Goal: Task Accomplishment & Management: Manage account settings

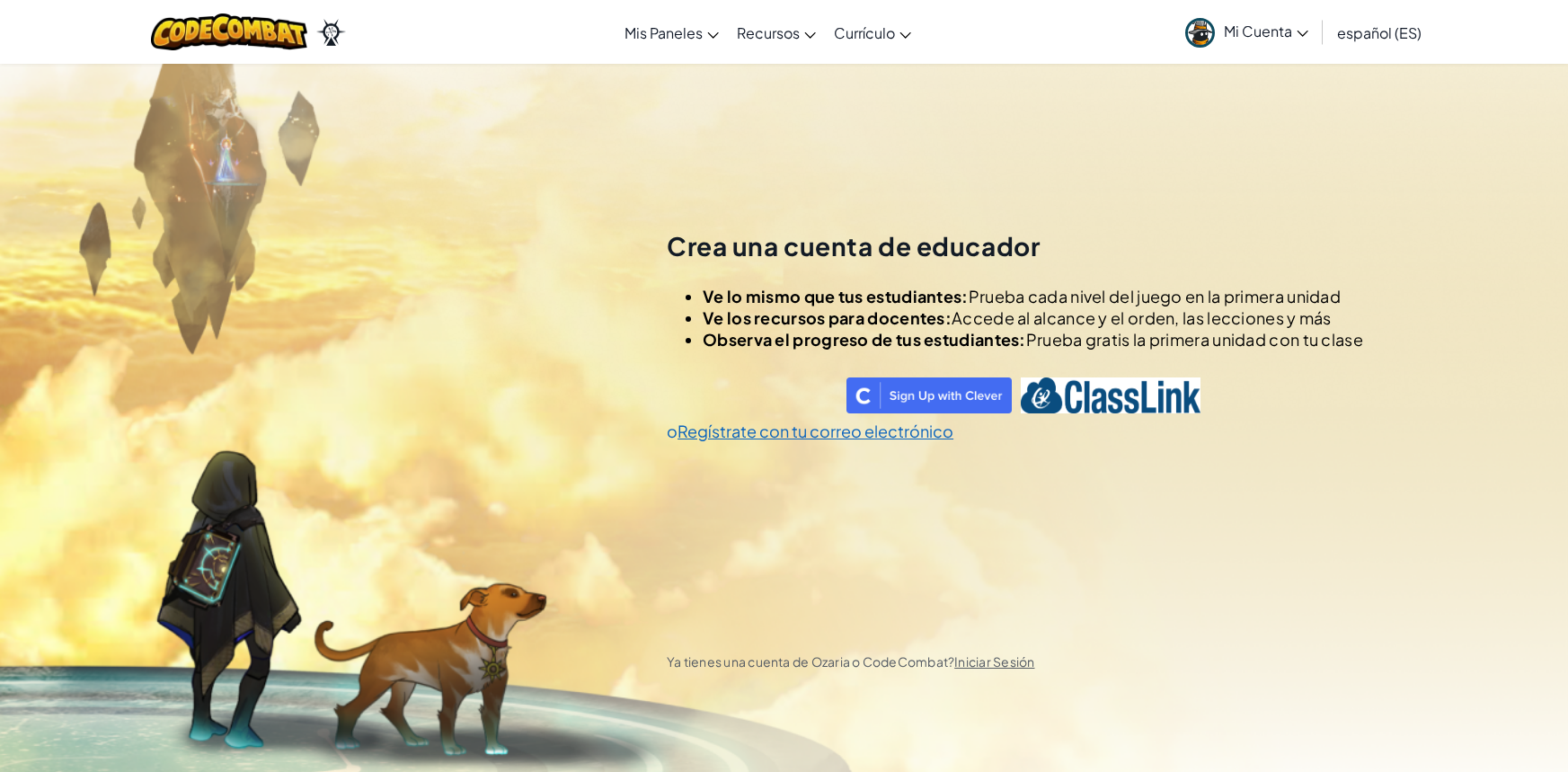
scroll to position [63, 0]
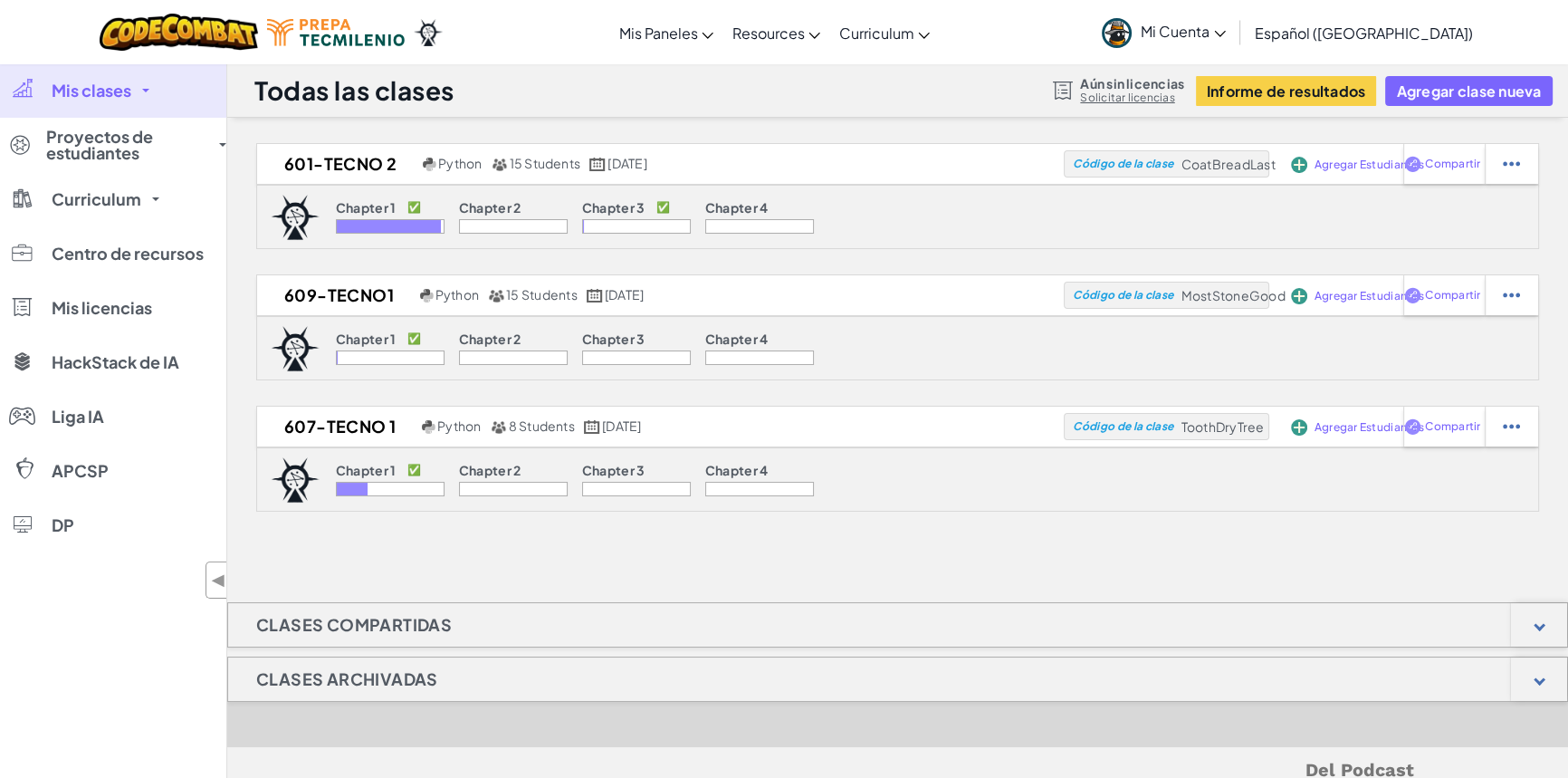
click at [136, 89] on link "Mis clases" at bounding box center [113, 90] width 227 height 54
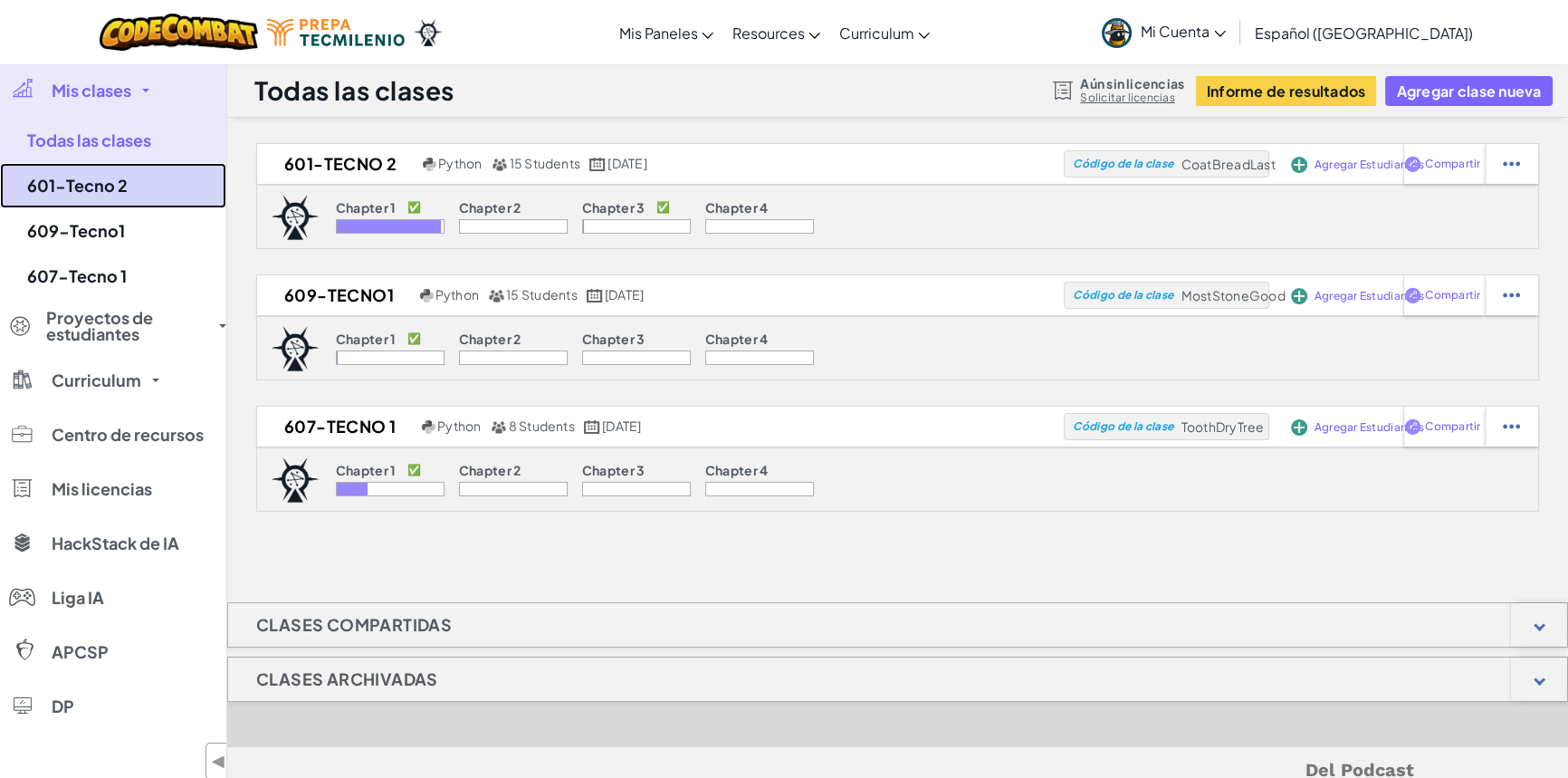
click at [88, 196] on link "601-Tecno 2" at bounding box center [113, 186] width 227 height 46
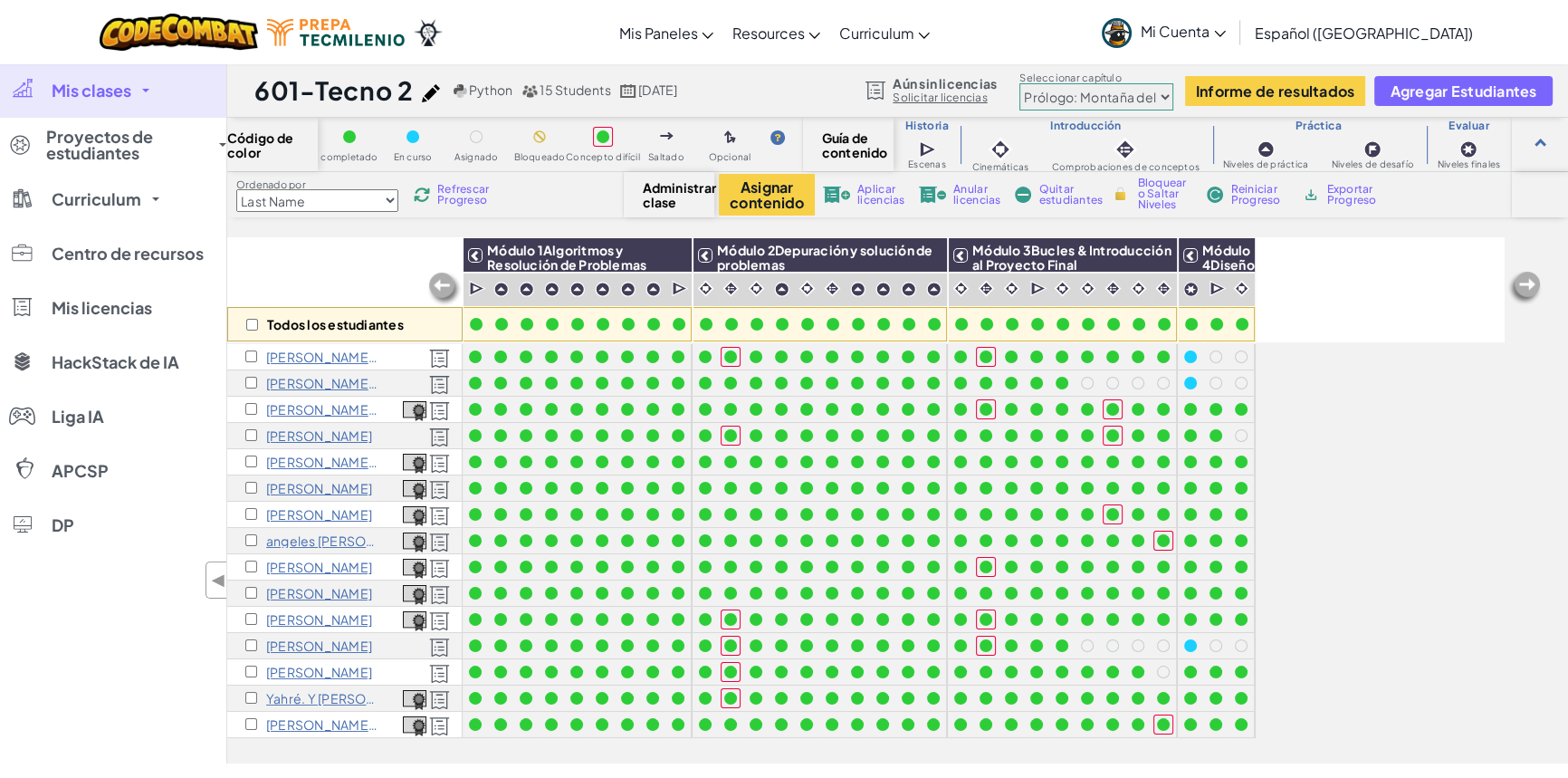
click at [1159, 95] on select "Prólogo: Montaña del cielo Capítulo 2: Los Bailarines de la Luna Capítulo 3: La…" at bounding box center [1097, 96] width 154 height 27
select select "5e27600d1c9d440000ac3ee7"
click at [1020, 83] on select "Prólogo: Montaña del cielo Capítulo 2: Los Bailarines de la Luna Capítulo 3: La…" at bounding box center [1097, 96] width 154 height 27
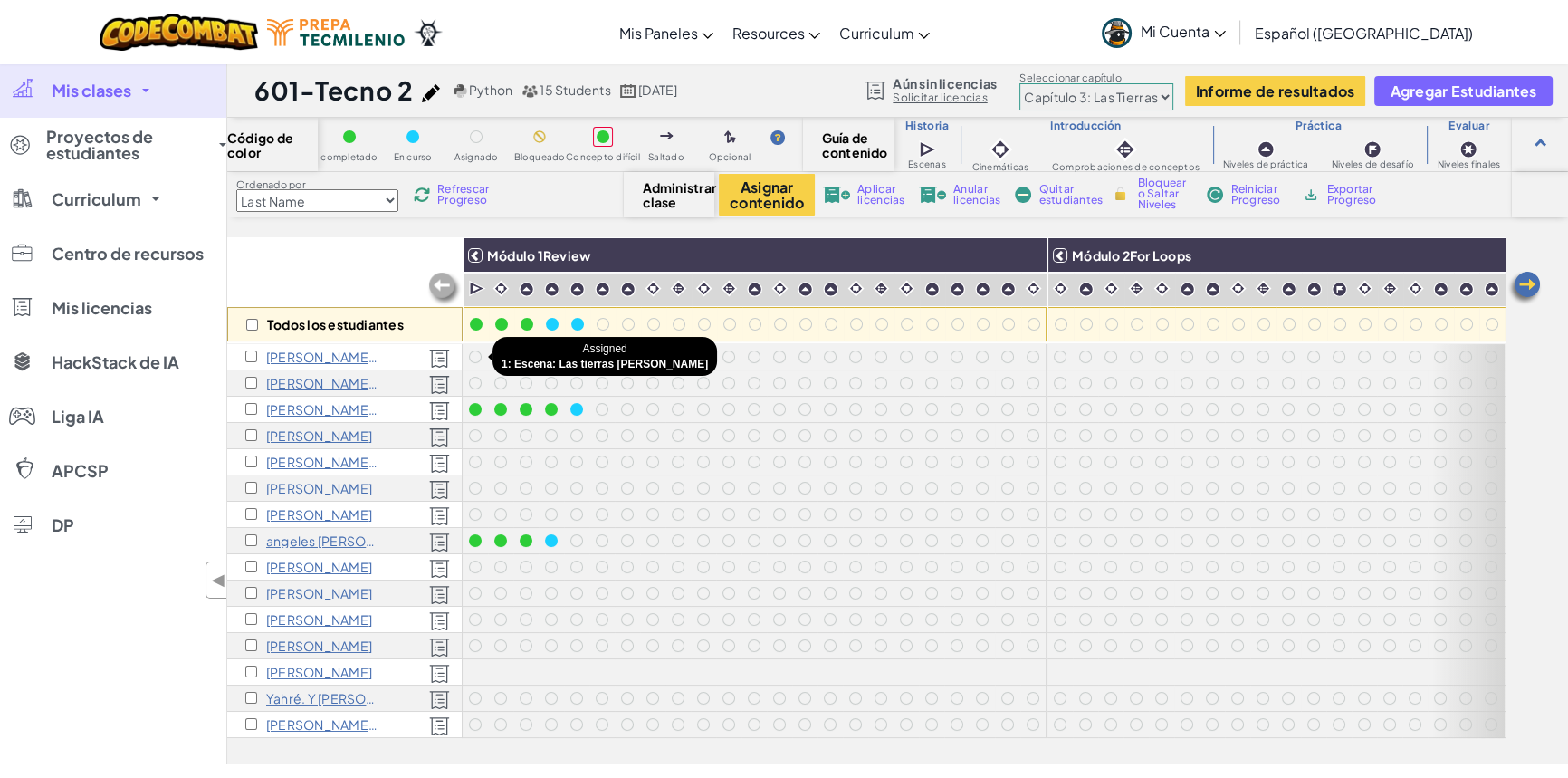
click at [476, 355] on div at bounding box center [475, 356] width 13 height 13
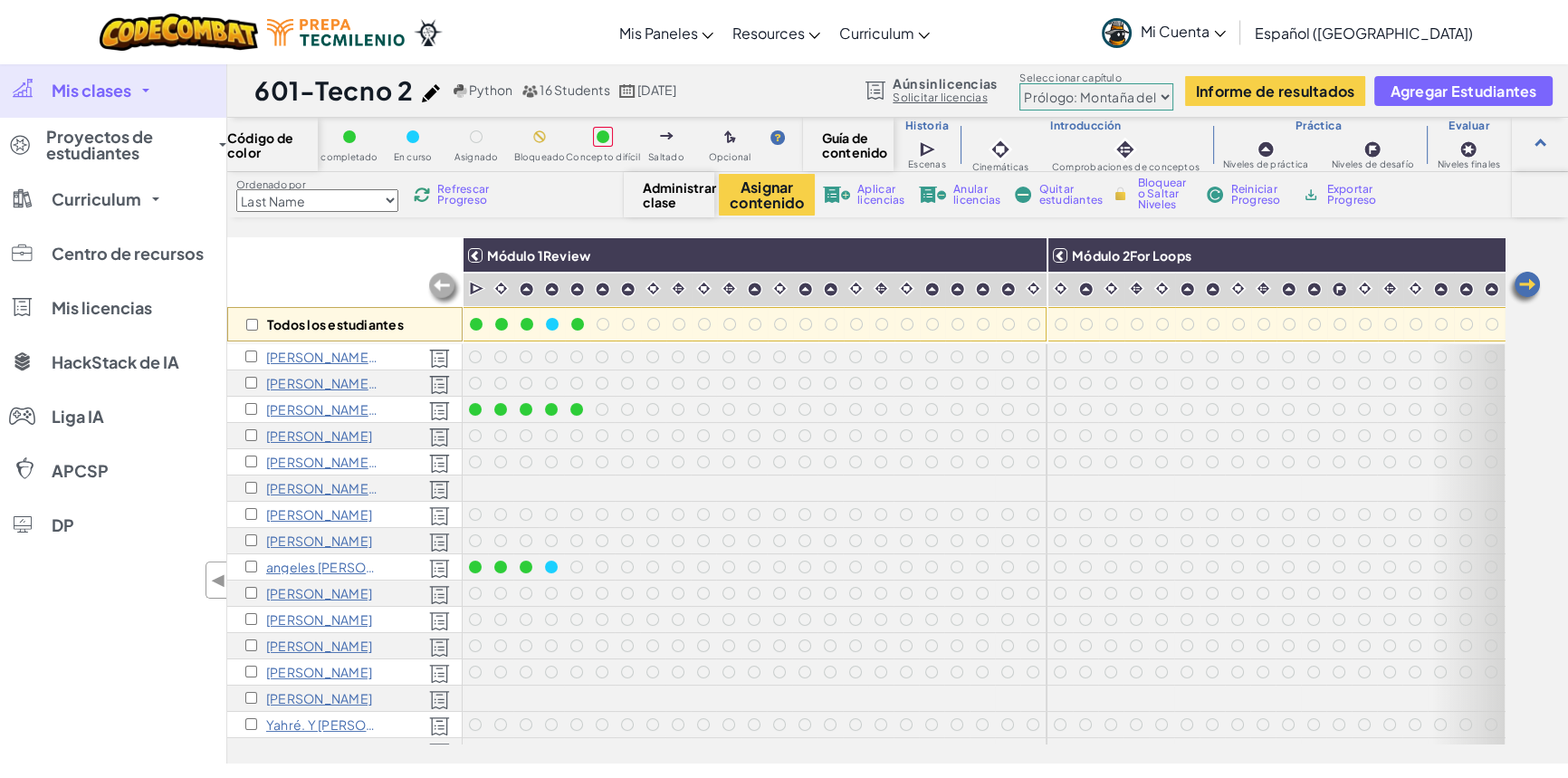
click at [1153, 96] on select "Prólogo: Montaña del cielo Capítulo 2: Los Bailarines de la Luna Capítulo 3: La…" at bounding box center [1097, 96] width 154 height 27
click at [1020, 83] on select "Prólogo: Montaña del cielo Capítulo 2: Los Bailarines de la Luna Capítulo 3: La…" at bounding box center [1097, 96] width 154 height 27
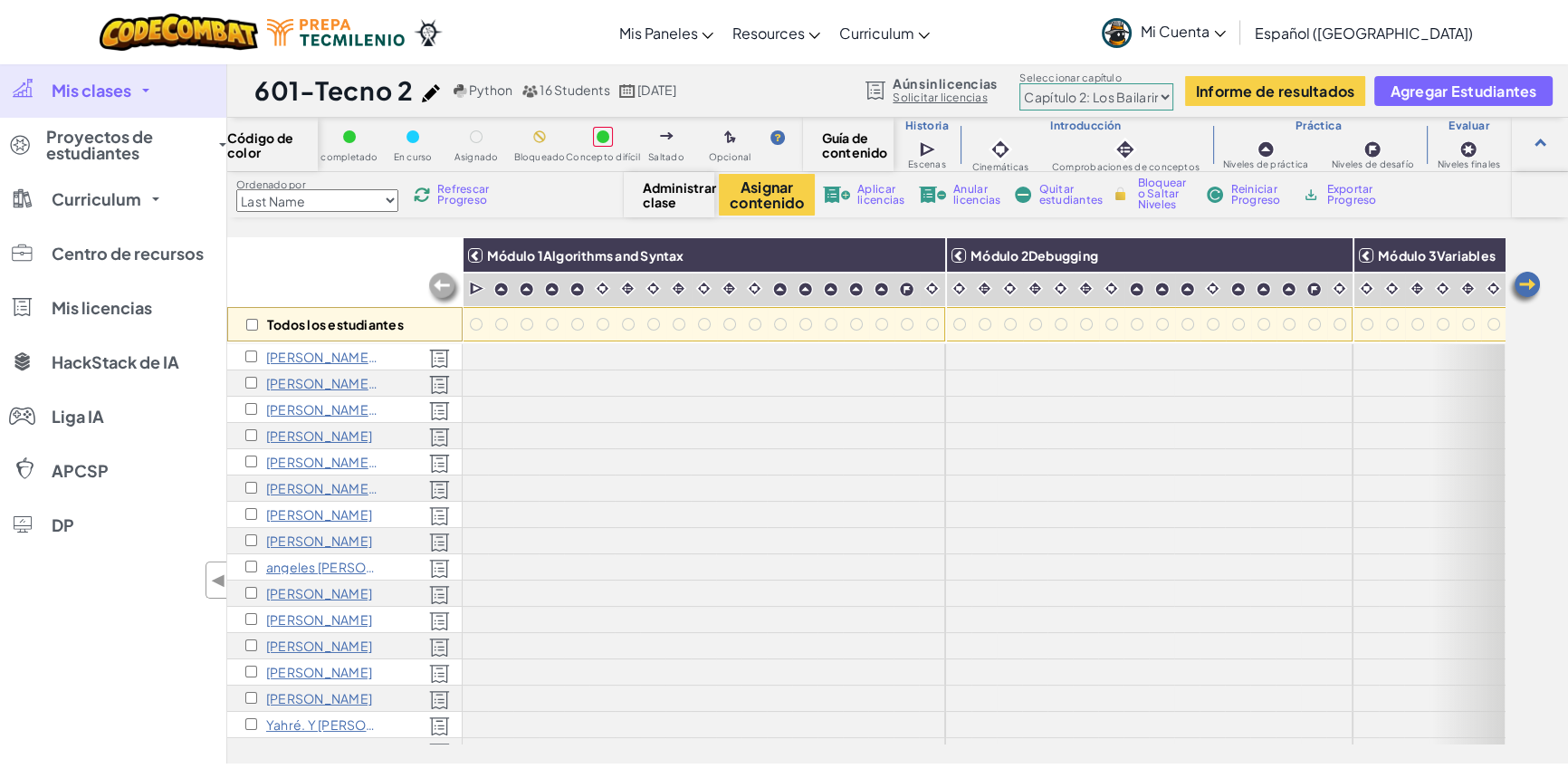
click at [1157, 91] on select "Prólogo: Montaña del cielo Capítulo 2: Los Bailarines de la Luna Capítulo 3: La…" at bounding box center [1097, 96] width 154 height 27
click at [1020, 83] on select "Prólogo: Montaña del cielo Capítulo 2: Los Bailarines de la Luna Capítulo 3: La…" at bounding box center [1097, 96] width 154 height 27
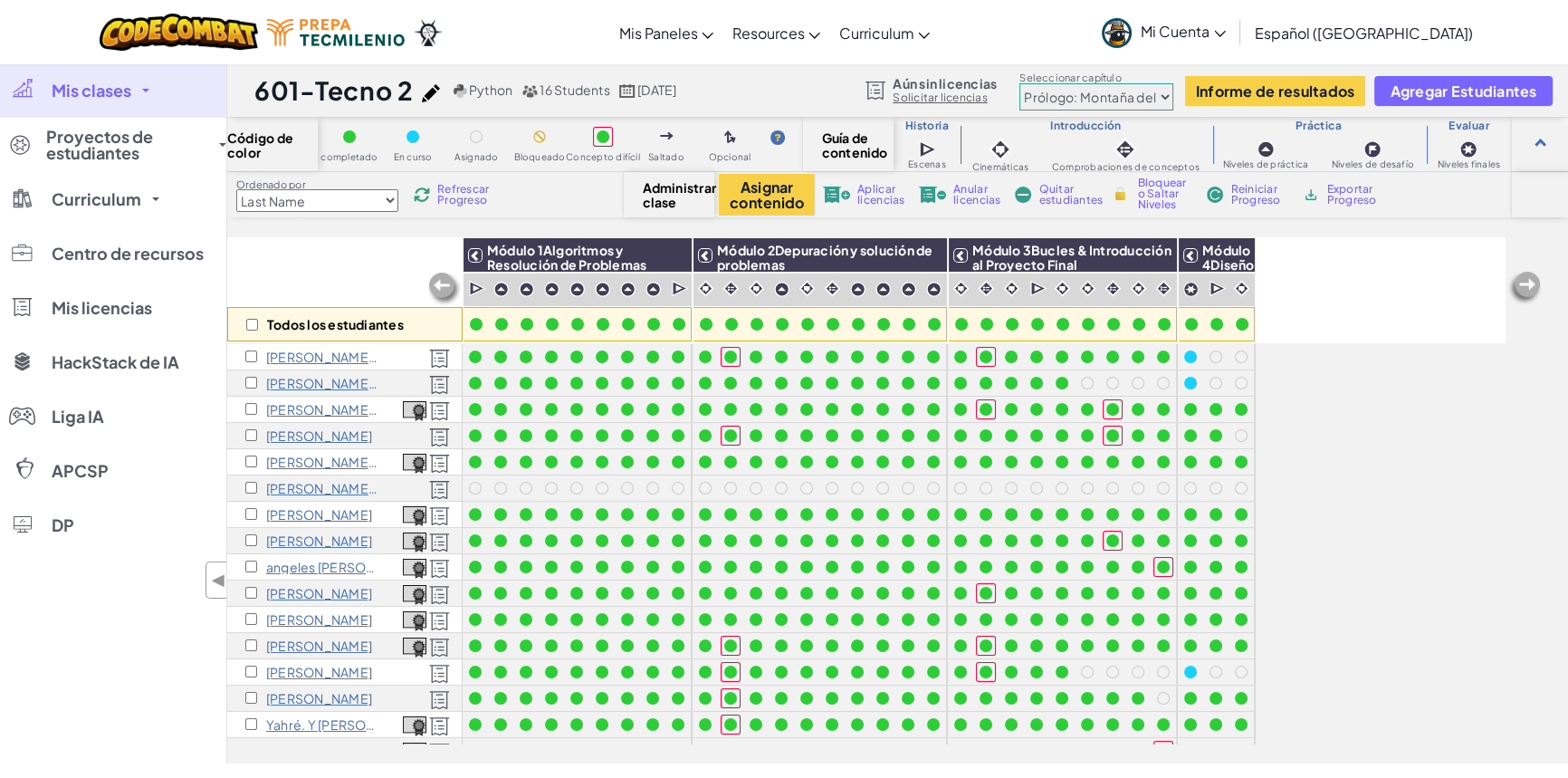
click at [1160, 91] on select "Prólogo: Montaña del cielo Capítulo 2: Los Bailarines de la Luna Capítulo 3: La…" at bounding box center [1097, 96] width 154 height 27
click at [1020, 83] on select "Prólogo: Montaña del cielo Capítulo 2: Los Bailarines de la Luna Capítulo 3: La…" at bounding box center [1097, 96] width 154 height 27
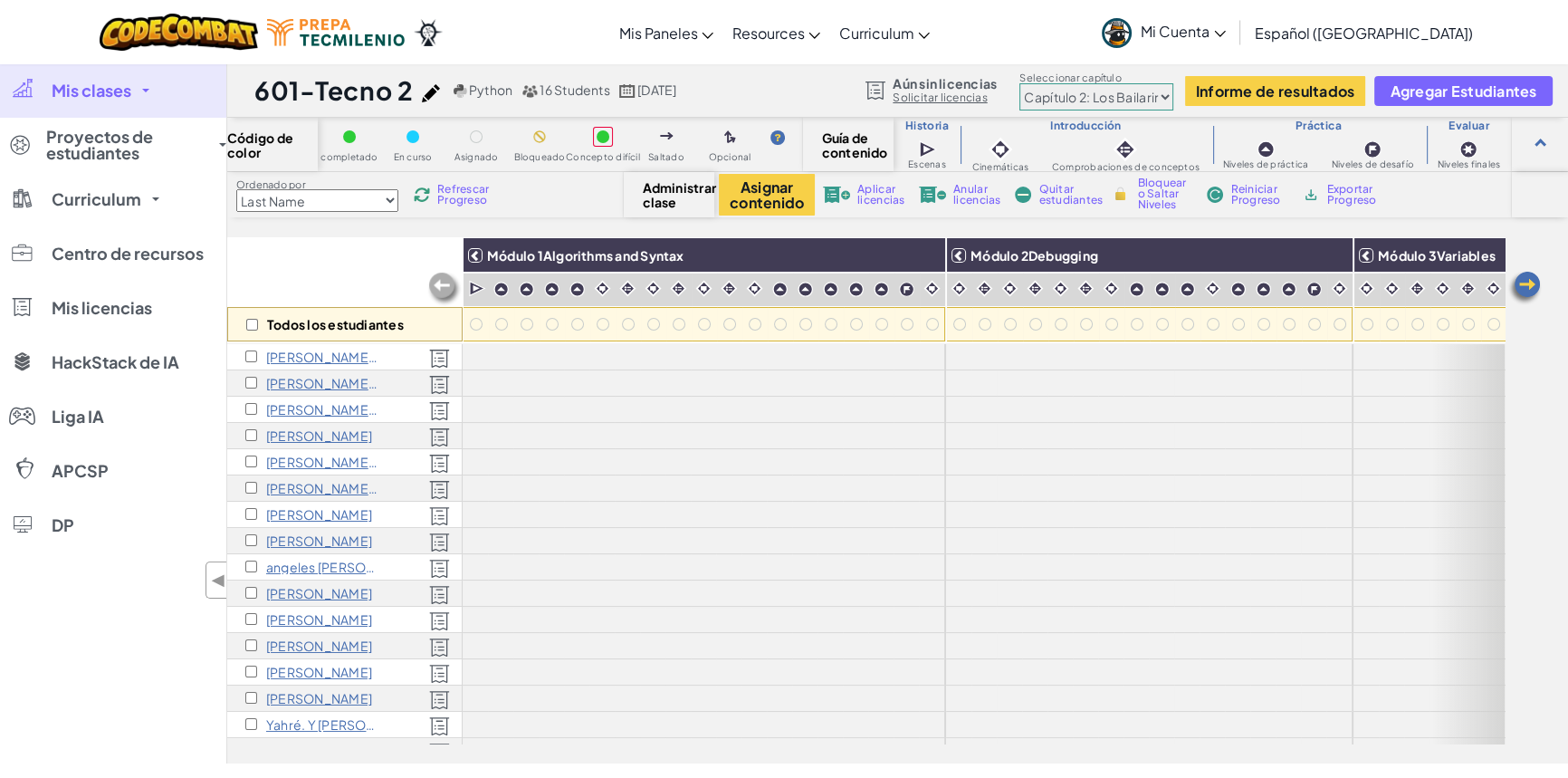
click at [1161, 91] on select "Prólogo: Montaña del cielo Capítulo 2: Los Bailarines de la Luna Capítulo 3: La…" at bounding box center [1097, 96] width 154 height 27
click at [1020, 83] on select "Prólogo: Montaña del cielo Capítulo 2: Los Bailarines de la Luna Capítulo 3: La…" at bounding box center [1097, 96] width 154 height 27
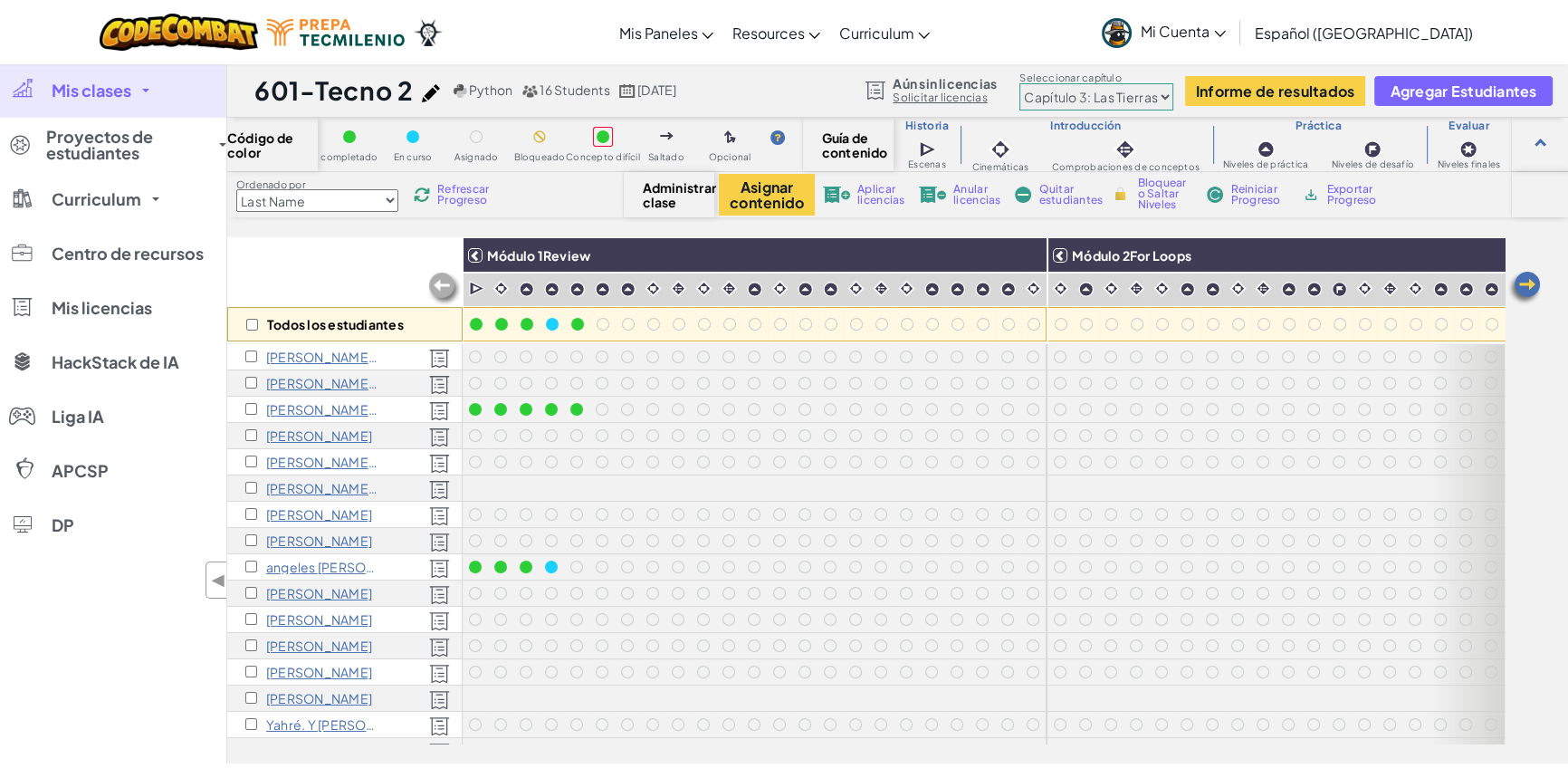
scroll to position [32, 0]
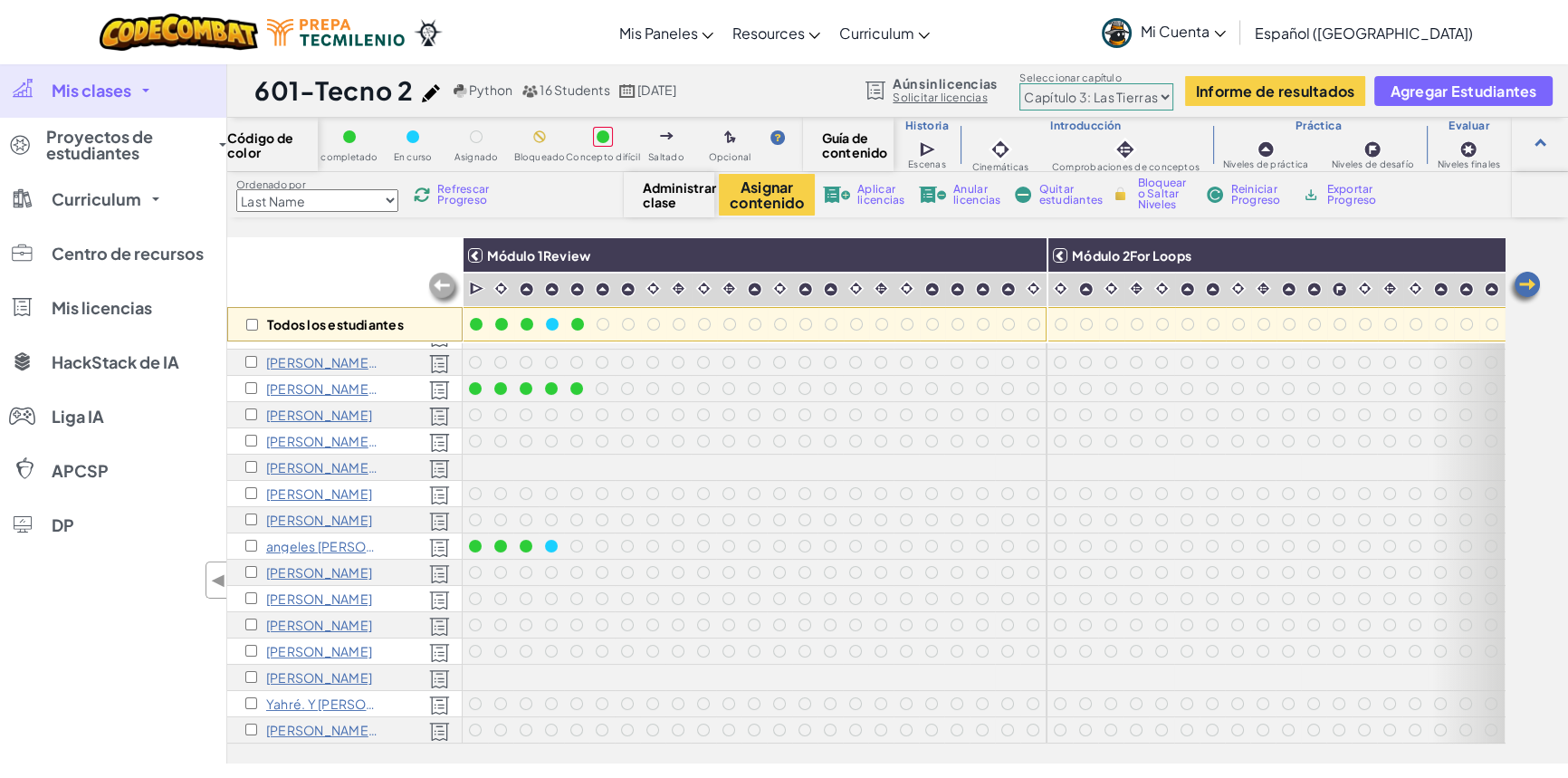
click at [1161, 96] on select "Prólogo: Montaña del cielo Capítulo 2: Los Bailarines de la Luna Capítulo 3: La…" at bounding box center [1097, 96] width 154 height 27
click at [1020, 83] on select "Prólogo: Montaña del cielo Capítulo 2: Los Bailarines de la Luna Capítulo 3: La…" at bounding box center [1097, 96] width 154 height 27
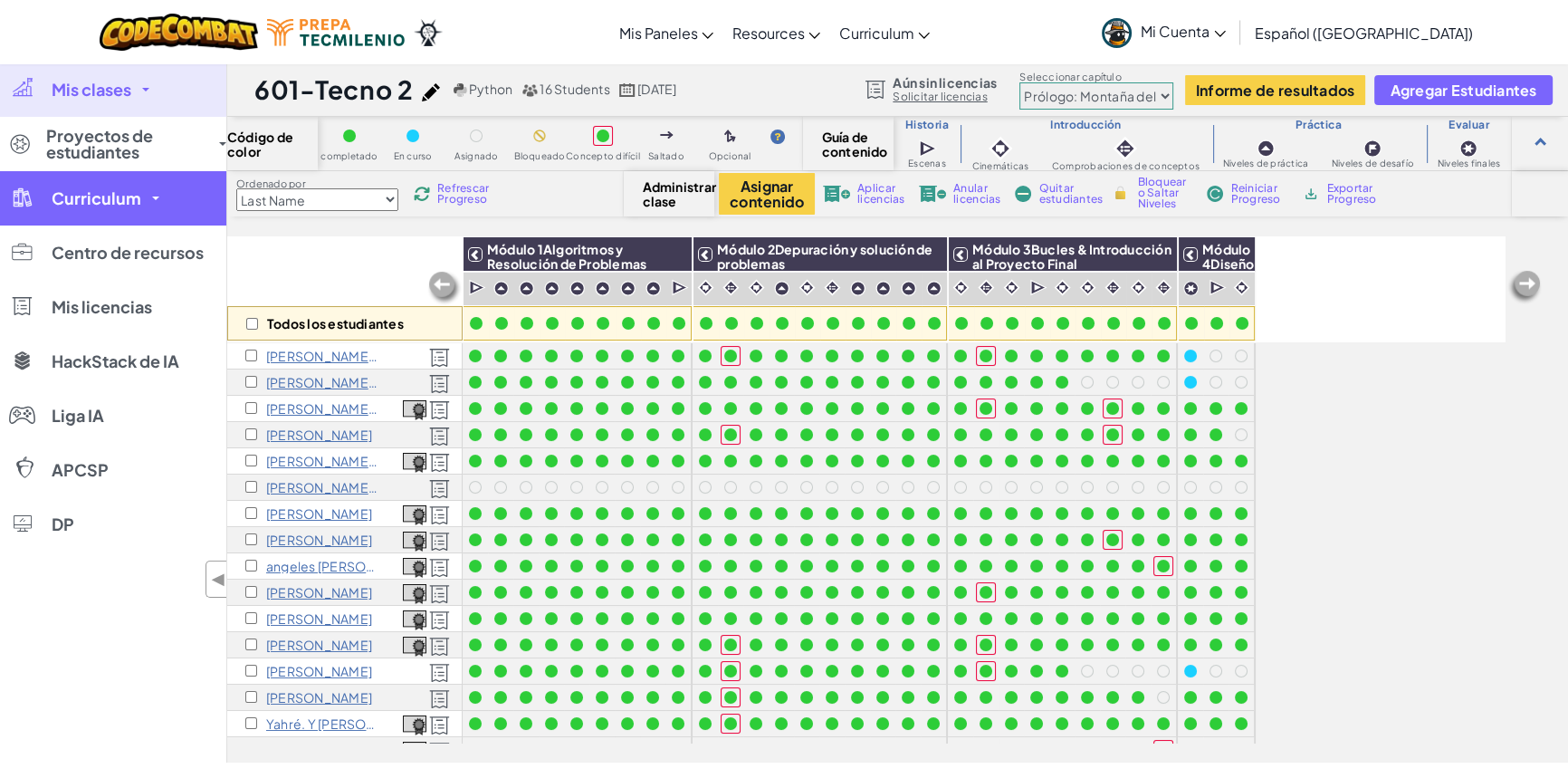
scroll to position [0, 0]
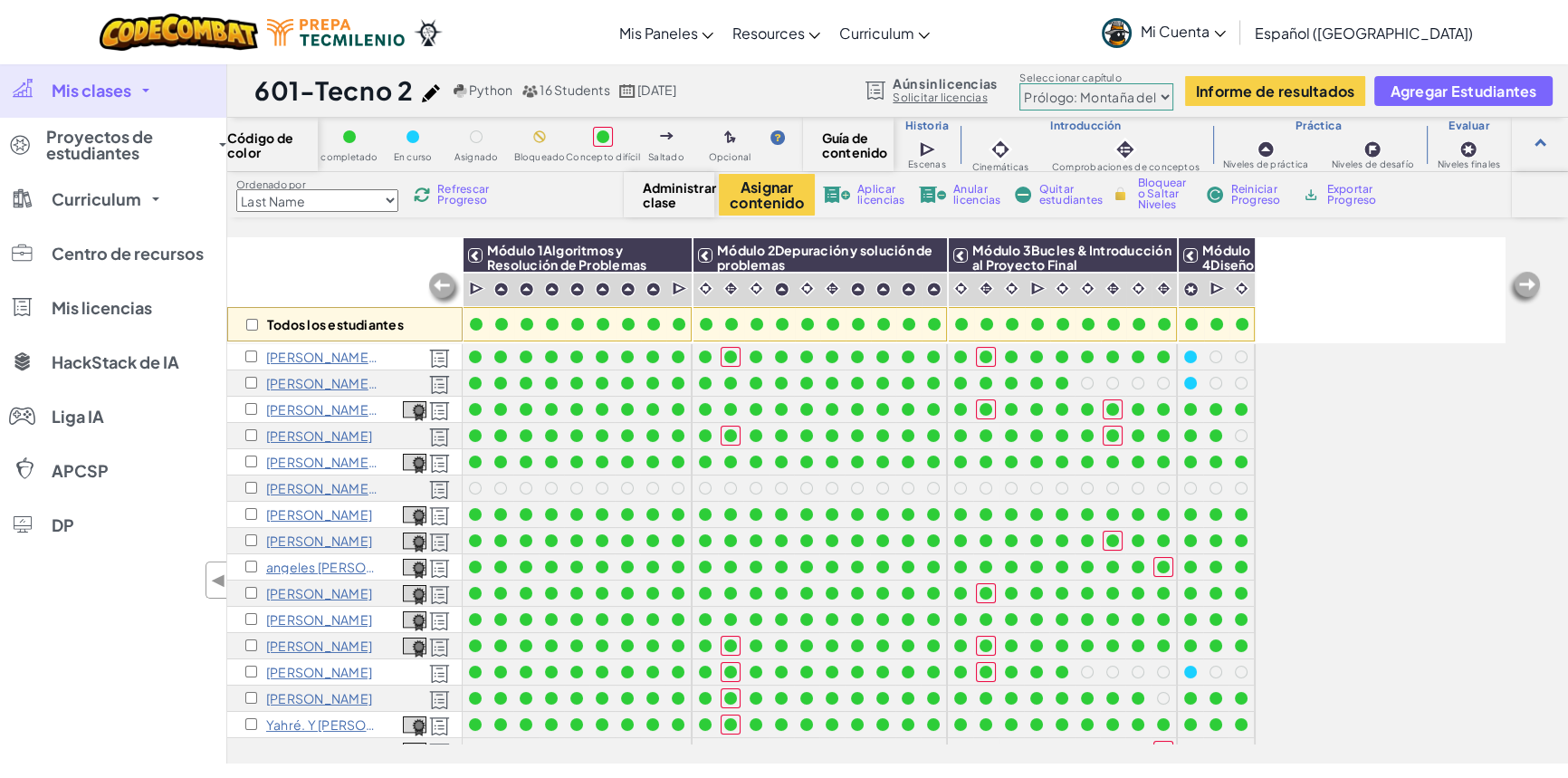
click at [1163, 93] on select "Prólogo: Montaña del cielo Capítulo 2: Los Bailarines de la Luna Capítulo 3: La…" at bounding box center [1097, 96] width 154 height 27
click at [1020, 83] on select "Prólogo: Montaña del cielo Capítulo 2: Los Bailarines de la Luna Capítulo 3: La…" at bounding box center [1097, 96] width 154 height 27
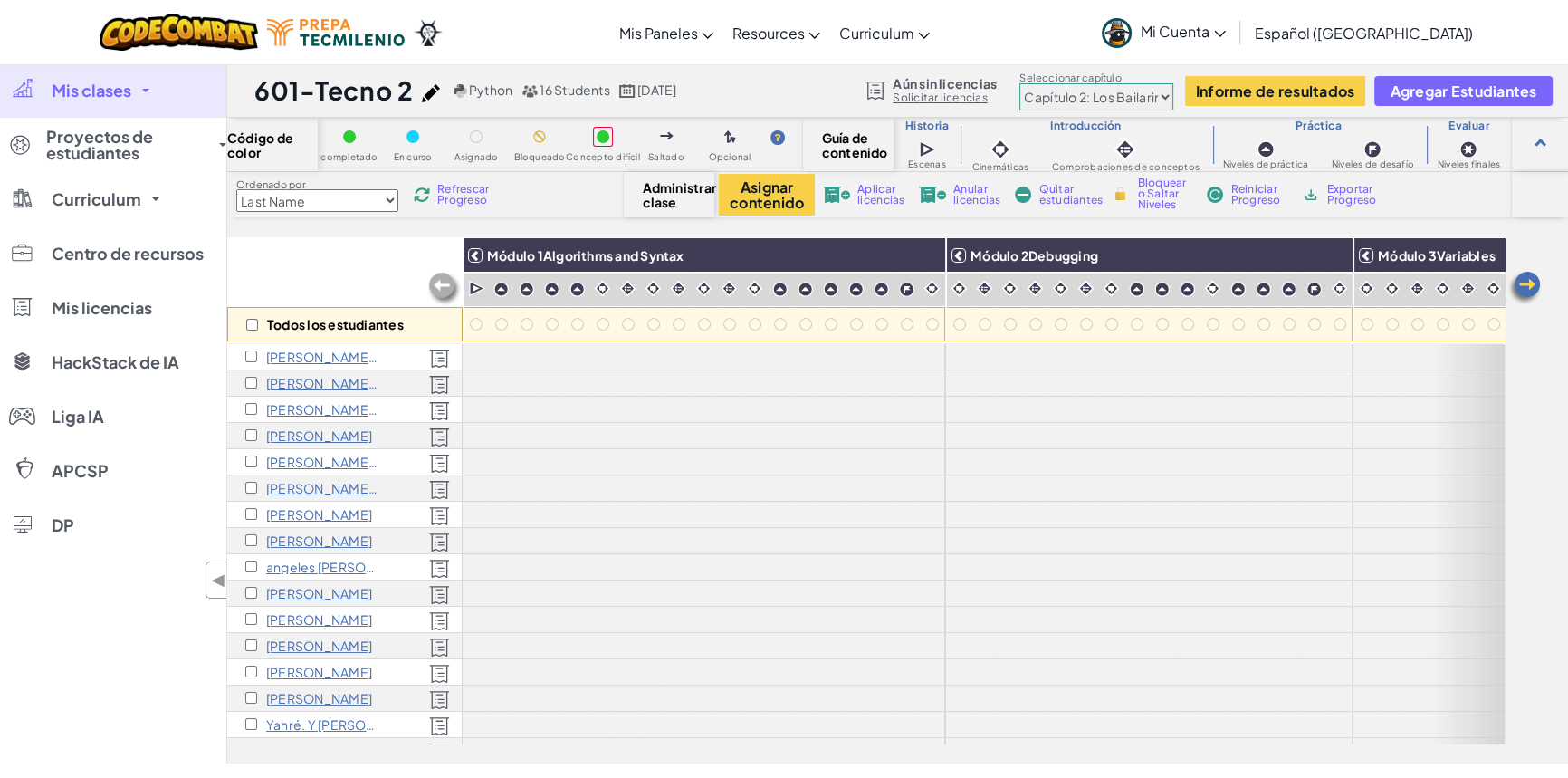
click at [1162, 94] on select "Prólogo: Montaña del cielo Capítulo 2: Los Bailarines de la Luna Capítulo 3: La…" at bounding box center [1097, 96] width 154 height 27
click at [1020, 83] on select "Prólogo: Montaña del cielo Capítulo 2: Los Bailarines de la Luna Capítulo 3: La…" at bounding box center [1097, 96] width 154 height 27
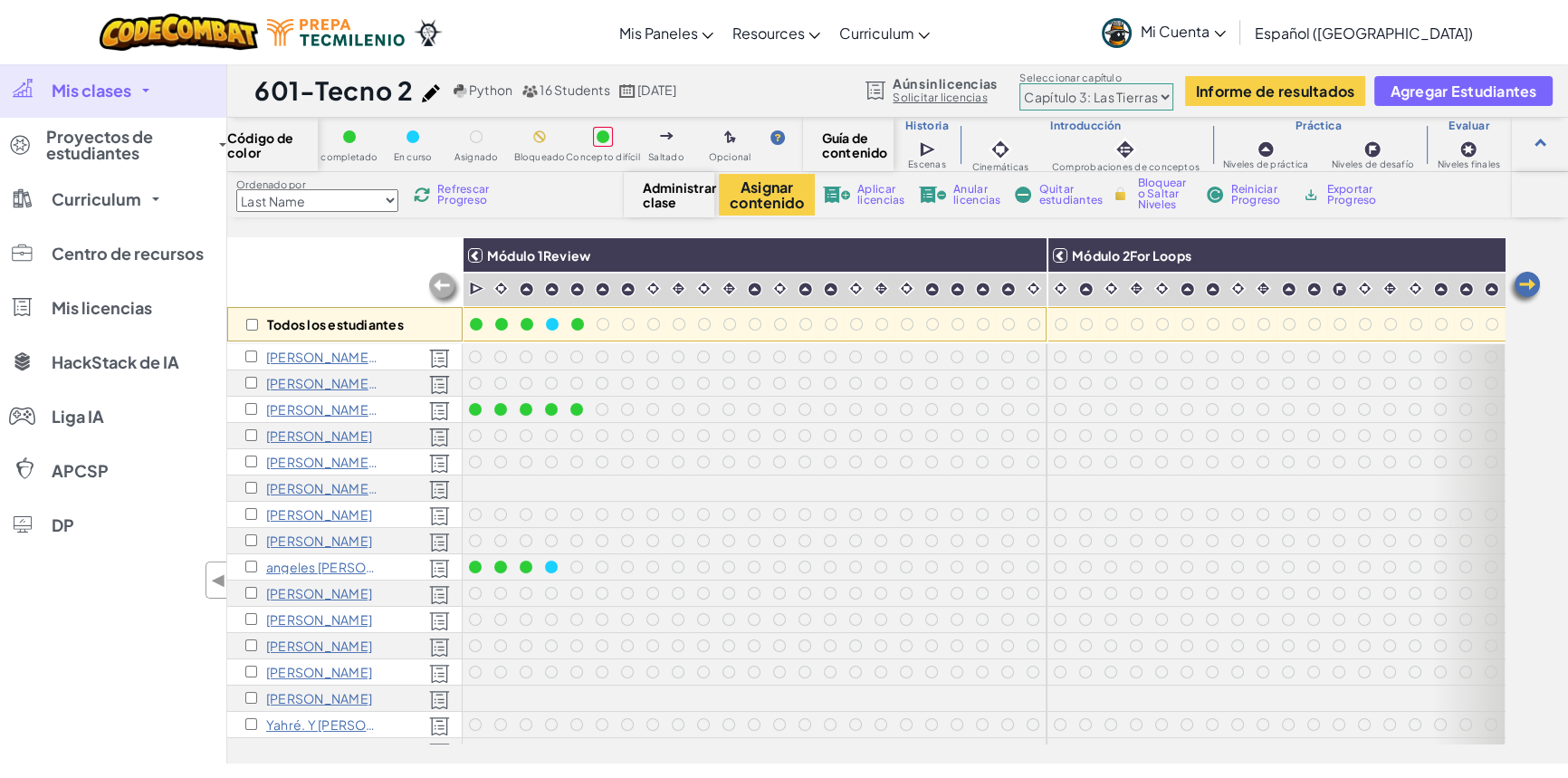
click at [1153, 99] on select "Prólogo: Montaña del cielo Capítulo 2: Los Bailarines de la Luna Capítulo 3: La…" at bounding box center [1097, 96] width 154 height 27
select select "5d41d731a8d1836b5aa3cba1"
click at [1020, 83] on select "Prólogo: Montaña del cielo Capítulo 2: Los Bailarines de la Luna Capítulo 3: La…" at bounding box center [1097, 96] width 154 height 27
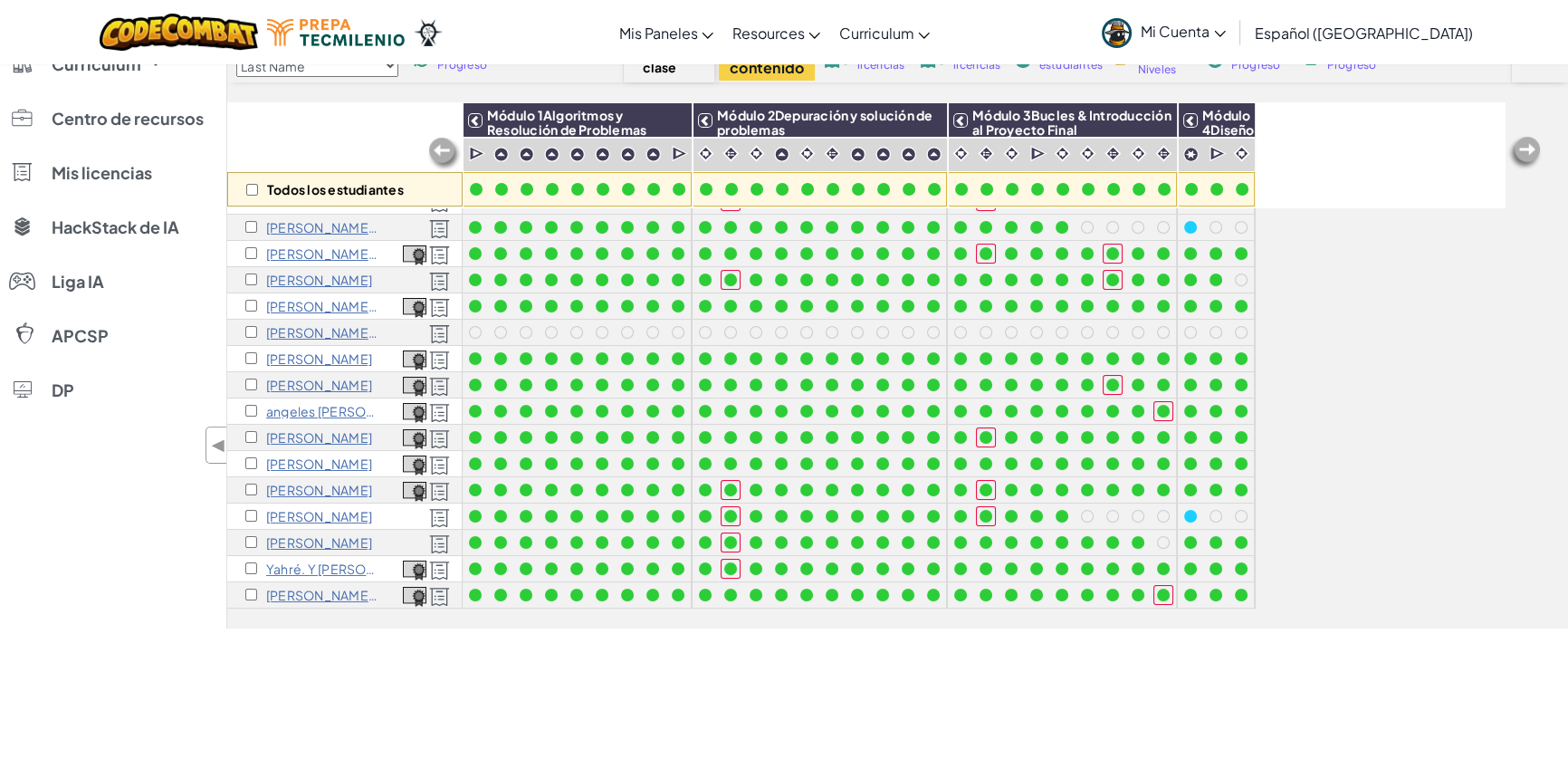
scroll to position [164, 0]
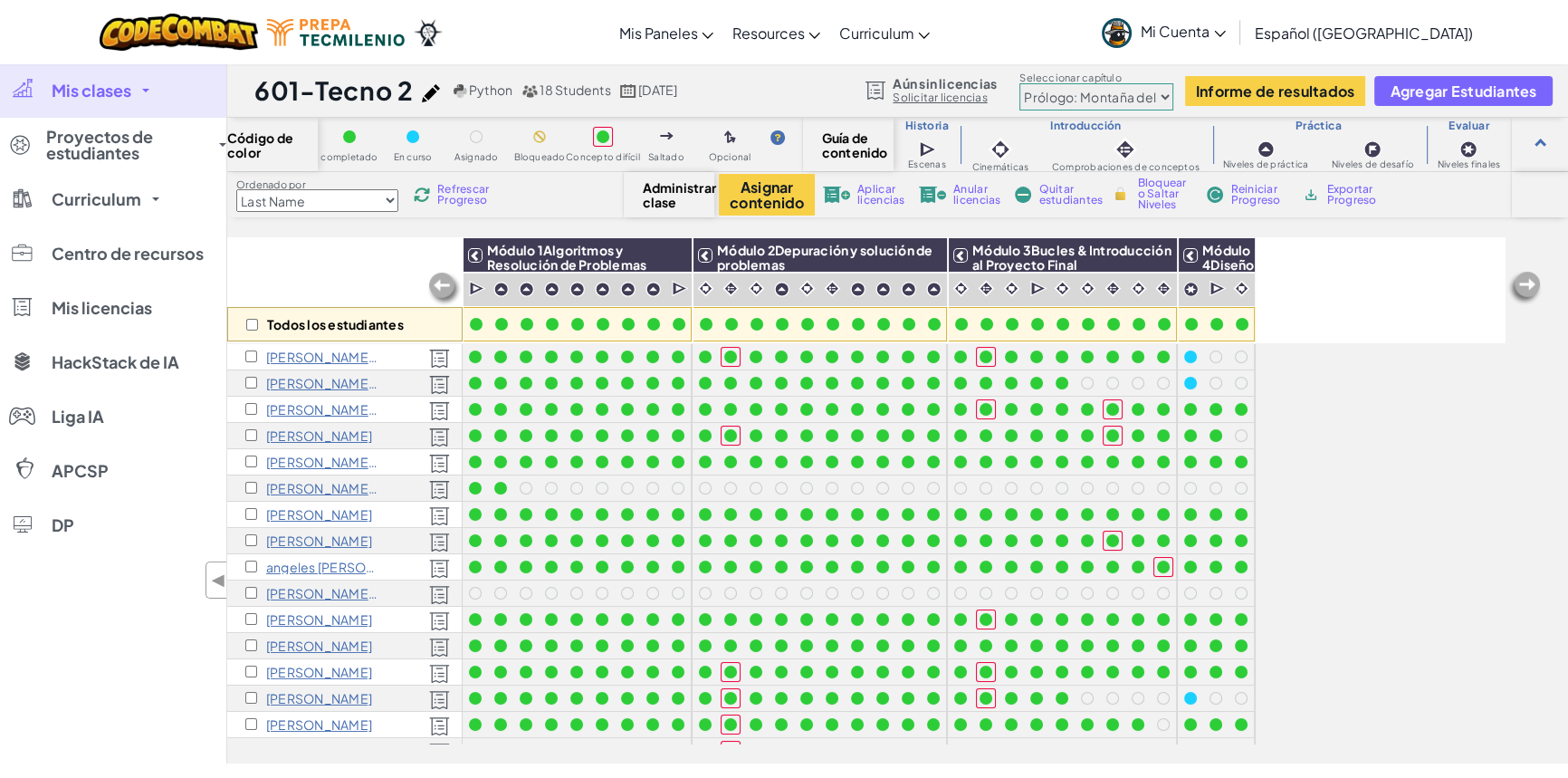
click at [1159, 101] on select "Prólogo: Montaña del cielo Capítulo 2: Los Bailarines de la Luna Capítulo 3: La…" at bounding box center [1097, 96] width 154 height 27
select select "5e27600d1c9d440000ac3ee7"
click at [1020, 83] on select "Prólogo: Montaña del cielo Capítulo 2: Los Bailarines de la Luna Capítulo 3: La…" at bounding box center [1097, 96] width 154 height 27
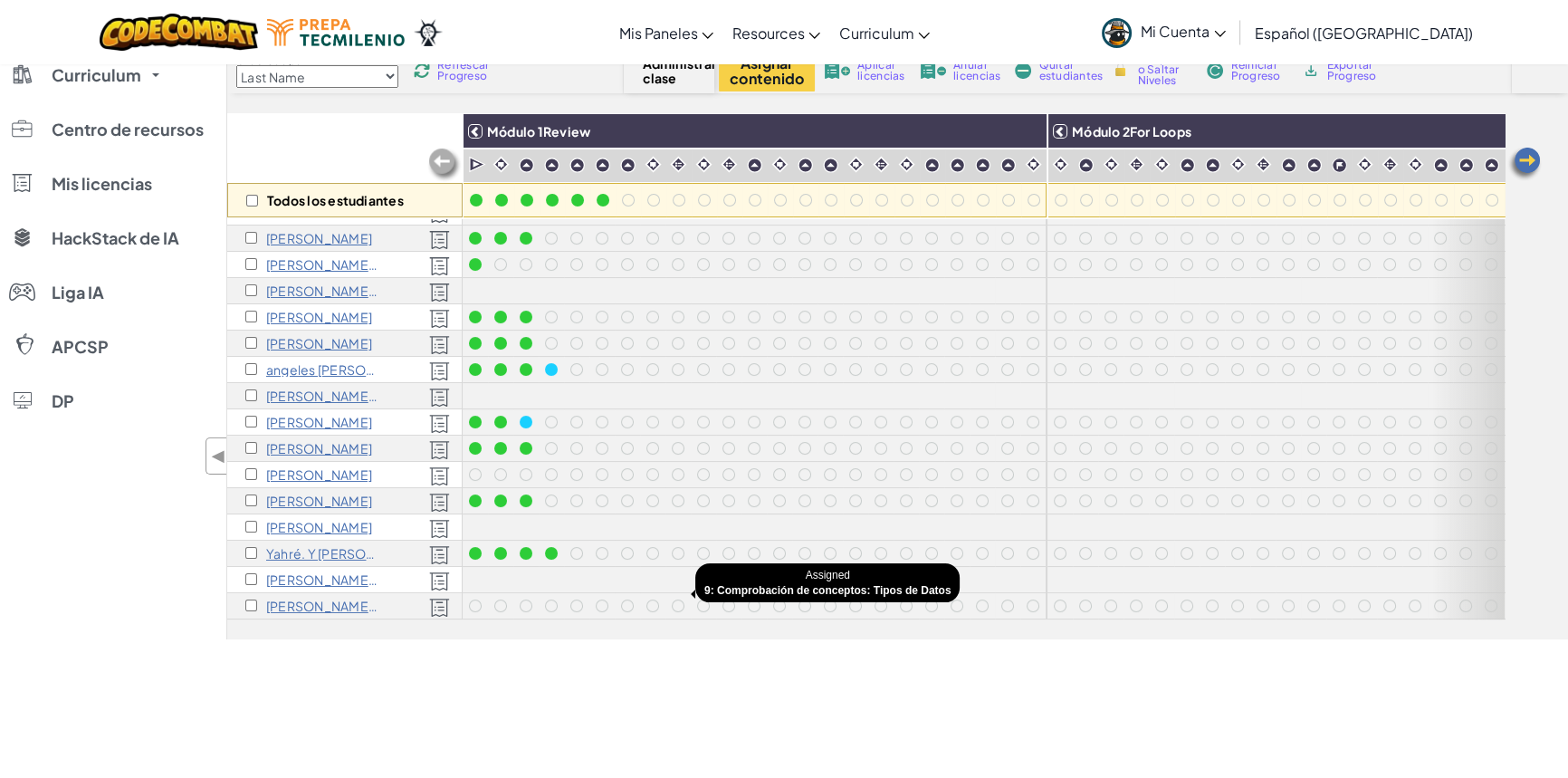
scroll to position [164, 0]
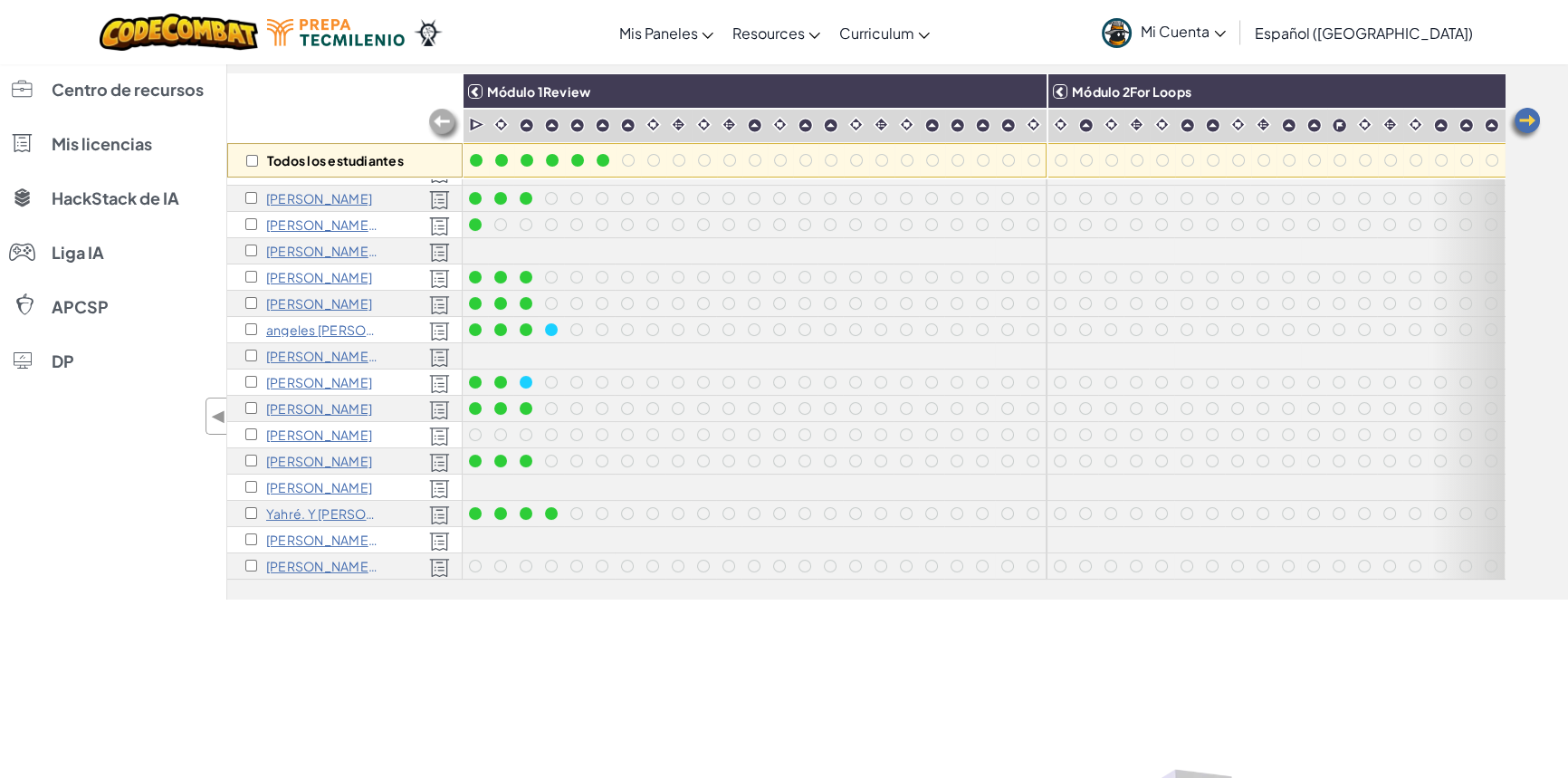
click at [1236, 34] on link "Mi Cuenta" at bounding box center [1164, 33] width 142 height 57
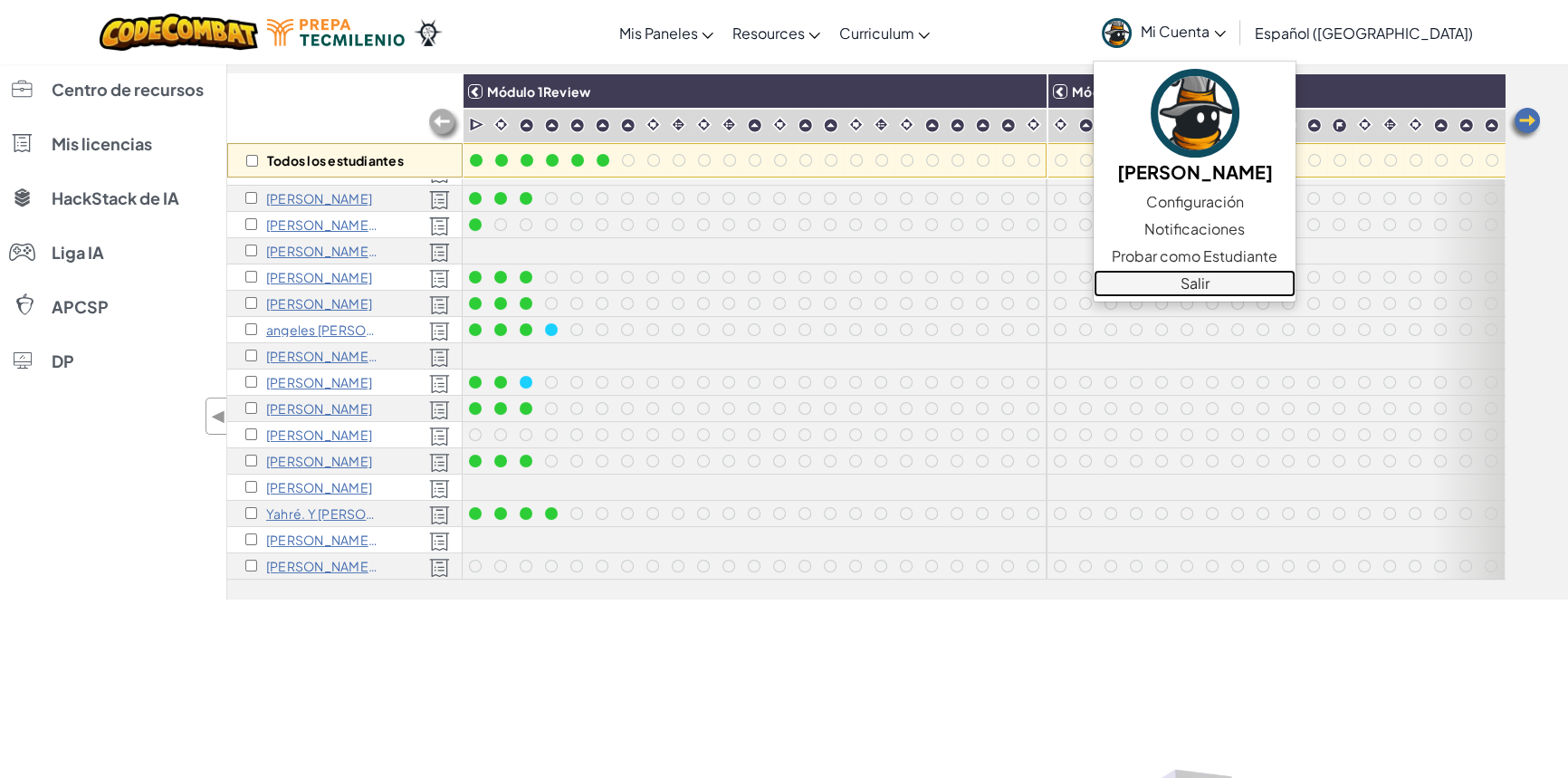
click at [1296, 282] on link "Salir" at bounding box center [1195, 283] width 202 height 27
